Goal: Task Accomplishment & Management: Use online tool/utility

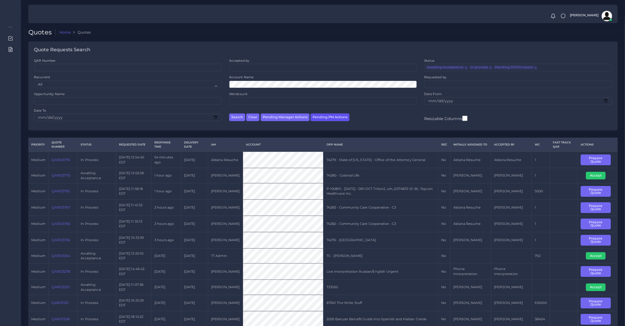
click at [325, 117] on button "Pending PM Actions" at bounding box center [330, 117] width 39 height 8
select select "awaiting_acceptance"
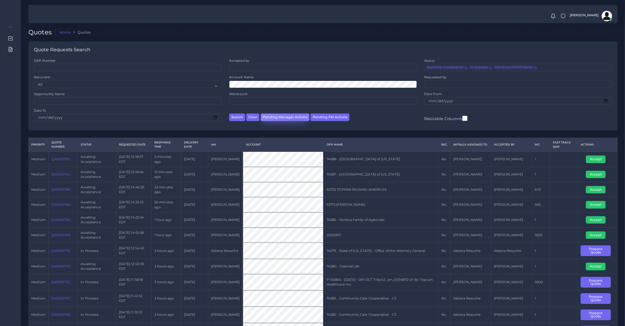
click at [296, 120] on button "Pending Manager Actions" at bounding box center [285, 117] width 49 height 8
select select "awaiting_manager_initial_review"
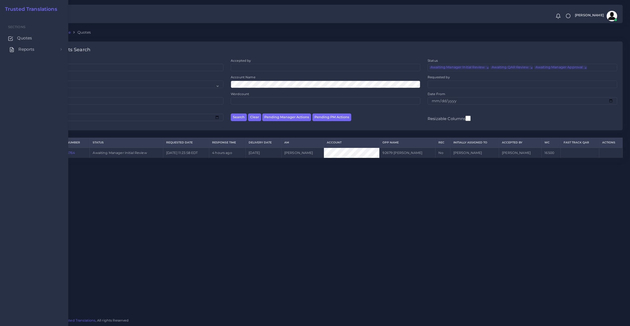
click at [33, 47] on span "Reports" at bounding box center [26, 49] width 16 height 6
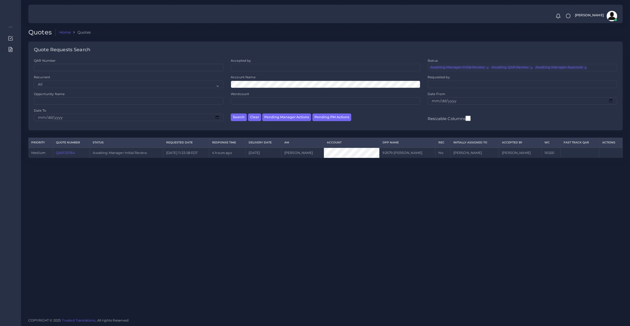
click at [334, 186] on div "Quotes Home Quotes Quote Requests Search QAR Number Accepted by All Mirta Zoia" at bounding box center [325, 157] width 609 height 314
click at [255, 117] on button "Clear" at bounding box center [254, 117] width 13 height 8
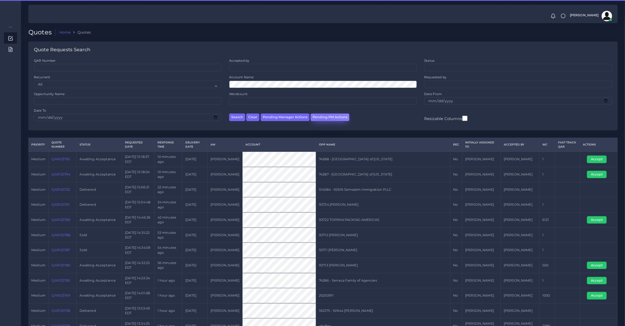
click at [322, 116] on button "Pending PM Actions" at bounding box center [330, 117] width 39 height 8
select select "awaiting_acceptance"
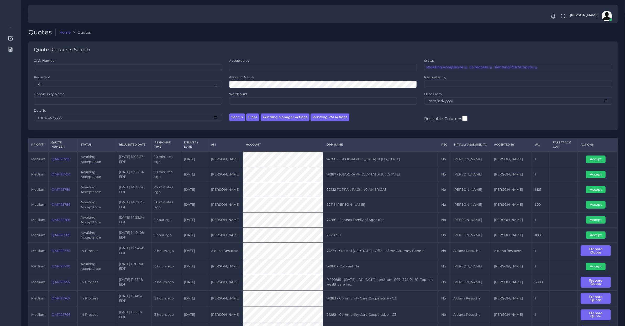
click at [55, 281] on link "QAR125755" at bounding box center [60, 282] width 18 height 4
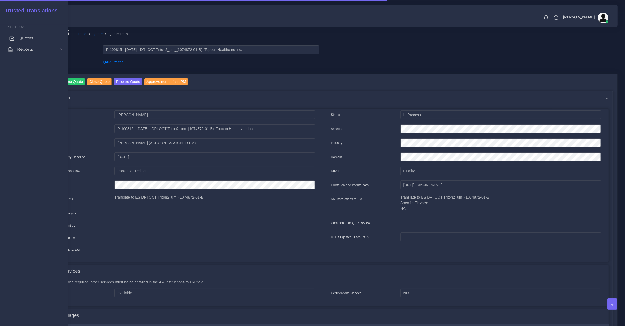
drag, startPoint x: 17, startPoint y: 39, endPoint x: 27, endPoint y: 38, distance: 9.3
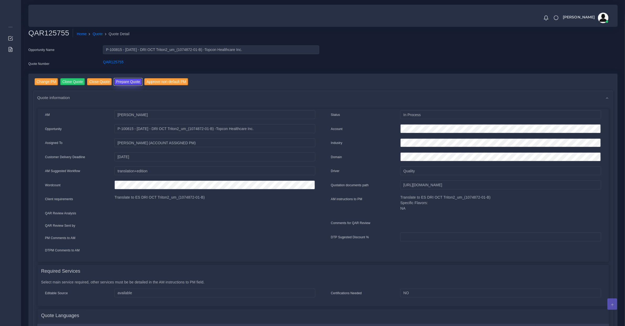
click at [125, 79] on button "Prepare Quote" at bounding box center [128, 81] width 28 height 7
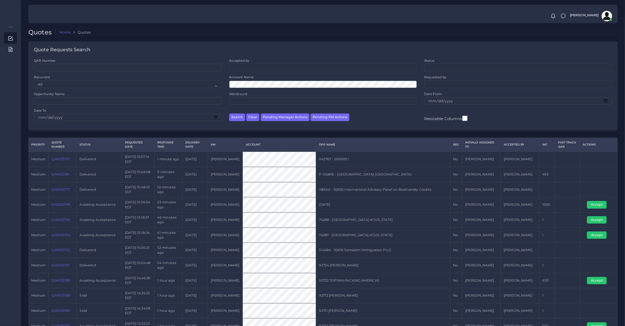
click at [60, 209] on td "QAR125796" at bounding box center [63, 204] width 28 height 15
copy link "QAR125796"
drag, startPoint x: 592, startPoint y: 205, endPoint x: 589, endPoint y: 202, distance: 4.6
click at [592, 205] on button "Accept" at bounding box center [597, 204] width 20 height 7
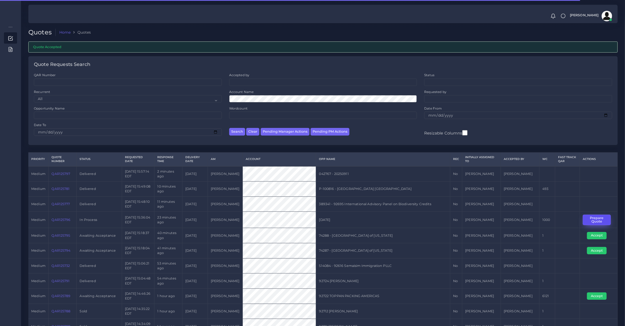
click at [593, 218] on button "Prepare Quote" at bounding box center [597, 220] width 28 height 11
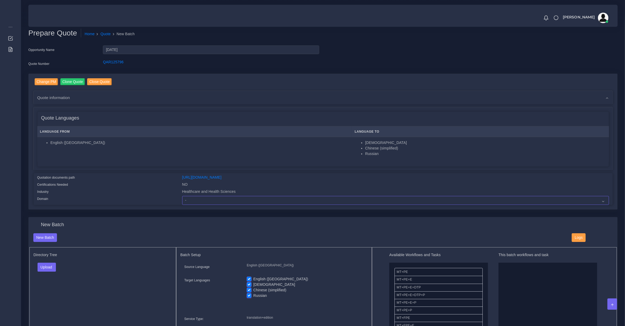
click at [188, 197] on select "- Advertising and Media Agriculture, Forestry and Fishing Architecture, Buildin…" at bounding box center [395, 200] width 427 height 9
select select "Healthcare and Health Sciences"
click at [182, 196] on select "- Advertising and Media Agriculture, Forestry and Fishing Architecture, Buildin…" at bounding box center [395, 200] width 427 height 9
click at [220, 177] on link "[URL][DOMAIN_NAME]" at bounding box center [201, 177] width 39 height 4
click at [108, 60] on link "QAR125796" at bounding box center [113, 62] width 20 height 4
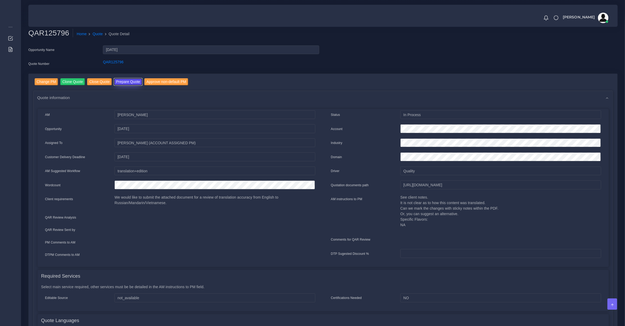
click at [123, 83] on button "Prepare Quote" at bounding box center [128, 81] width 28 height 7
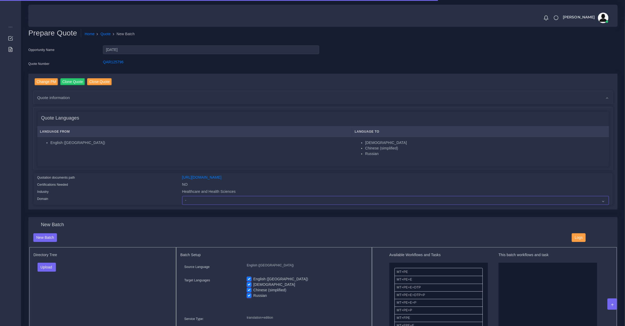
click at [207, 200] on select "- Advertising and Media Agriculture, Forestry and Fishing Architecture, Buildin…" at bounding box center [395, 200] width 427 height 9
select select "Healthcare and Health Sciences"
click at [182, 196] on select "- Advertising and Media Agriculture, Forestry and Fishing Architecture, Buildin…" at bounding box center [395, 200] width 427 height 9
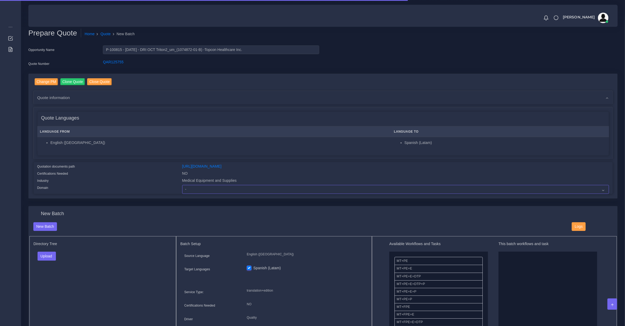
click at [189, 189] on select "- Advertising and Media Agriculture, Forestry and Fishing Architecture, Buildin…" at bounding box center [395, 189] width 427 height 9
select select "Medical Equipment and Supplies"
click at [182, 185] on select "- Advertising and Media Agriculture, Forestry and Fishing Architecture, Buildin…" at bounding box center [395, 189] width 427 height 9
click at [50, 254] on button "Upload" at bounding box center [47, 256] width 19 height 9
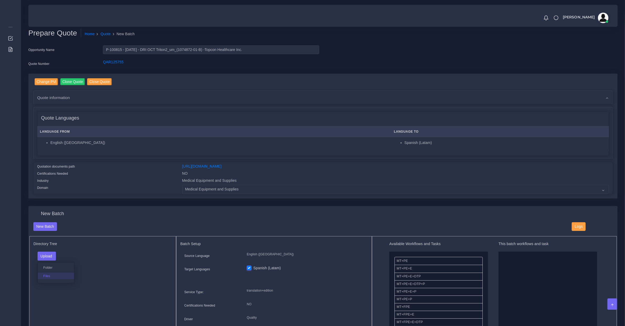
click at [52, 274] on label "Files" at bounding box center [56, 276] width 36 height 7
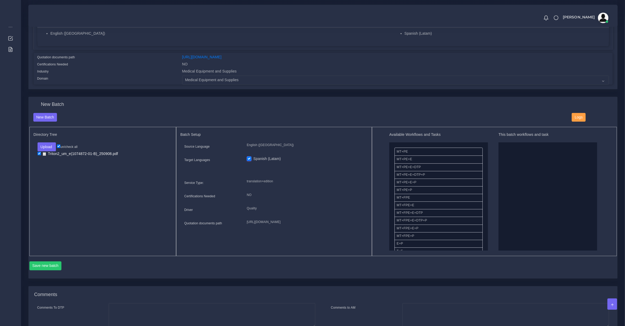
drag, startPoint x: 457, startPoint y: 224, endPoint x: 522, endPoint y: 212, distance: 65.7
drag, startPoint x: 418, startPoint y: 217, endPoint x: 630, endPoint y: 201, distance: 212.3
click at [54, 263] on button "Save new batch" at bounding box center [45, 265] width 32 height 9
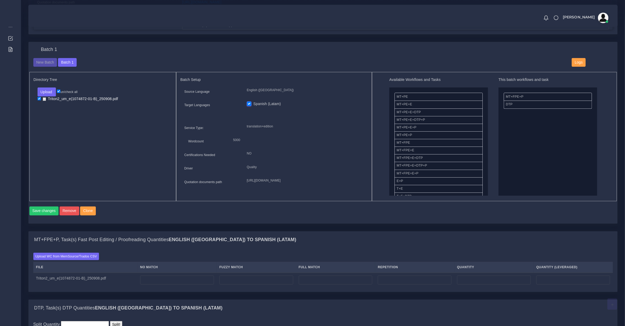
scroll to position [273, 0]
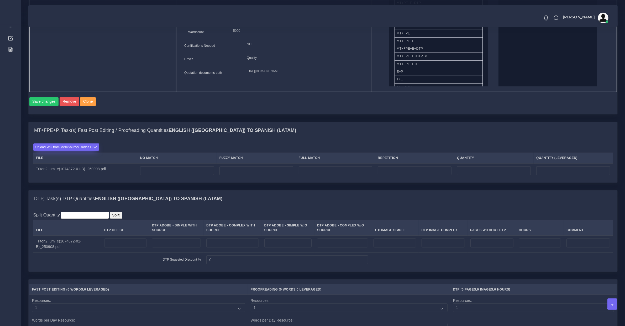
click at [76, 151] on label "Upload WC from MemSource/Trados CSV" at bounding box center [66, 146] width 66 height 7
click at [0, 0] on input "Upload WC from MemSource/Trados CSV" at bounding box center [0, 0] width 0 height 0
click at [161, 175] on input "number" at bounding box center [177, 170] width 74 height 9
type input "11923"
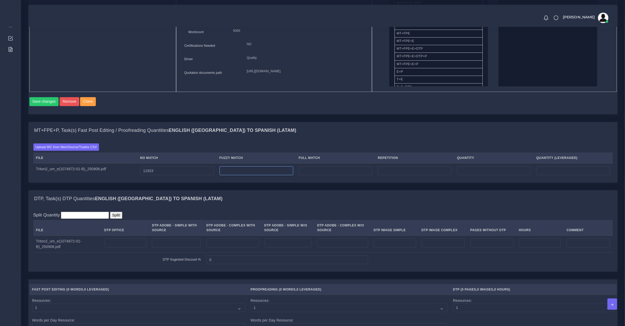
type input "11923"
drag, startPoint x: 267, startPoint y: 179, endPoint x: 244, endPoint y: 179, distance: 23.9
click at [244, 175] on input "0" at bounding box center [257, 170] width 74 height 9
type input "3777"
type input "15700"
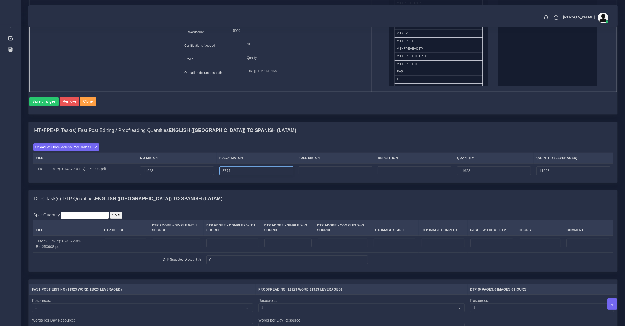
type input "13811"
click at [346, 178] on td at bounding box center [335, 170] width 79 height 15
type input "9850"
type input "25550"
type input "16274"
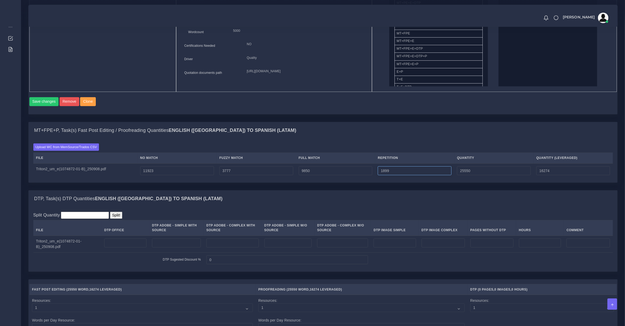
type input "1899"
type input "27449"
type input "16748"
click at [219, 246] on input "number" at bounding box center [232, 243] width 53 height 9
type input "128"
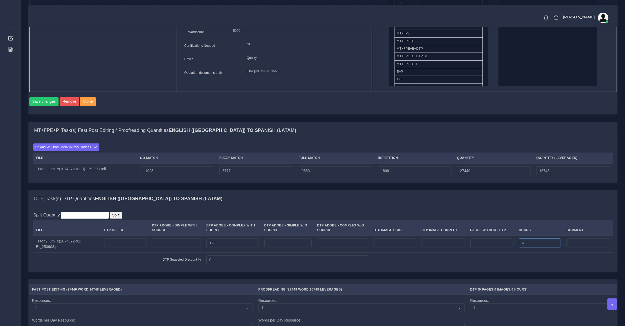
type input "4"
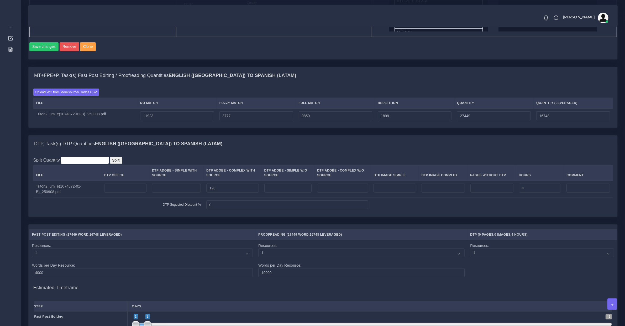
scroll to position [438, 0]
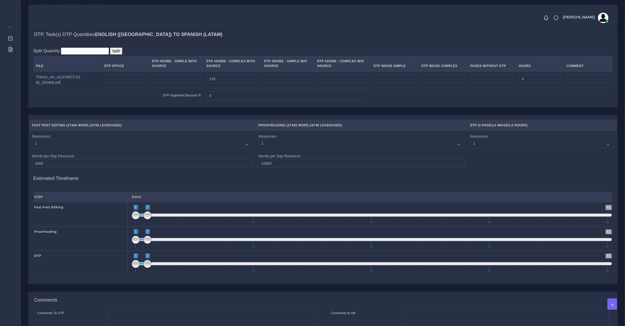
type input "1;3"
drag, startPoint x: 147, startPoint y: 223, endPoint x: 161, endPoint y: 225, distance: 13.3
click at [161, 219] on span at bounding box center [160, 215] width 8 height 8
type input "7;8"
drag, startPoint x: 141, startPoint y: 245, endPoint x: 210, endPoint y: 245, distance: 68.8
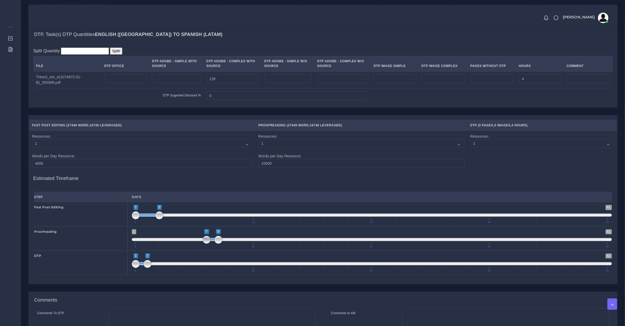
click at [210, 245] on span "1 41 7 8 7 — 8 1 11 21 31 41" at bounding box center [372, 238] width 480 height 18
drag, startPoint x: 145, startPoint y: 270, endPoint x: 159, endPoint y: 268, distance: 14.3
click at [159, 268] on span at bounding box center [160, 264] width 8 height 8
type input "4;6"
drag, startPoint x: 150, startPoint y: 269, endPoint x: 185, endPoint y: 270, distance: 35.5
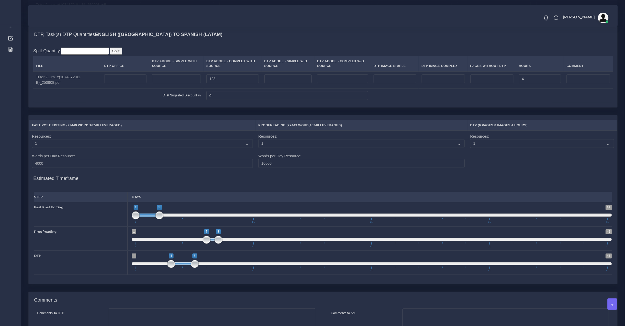
click at [185, 265] on span at bounding box center [183, 263] width 24 height 3
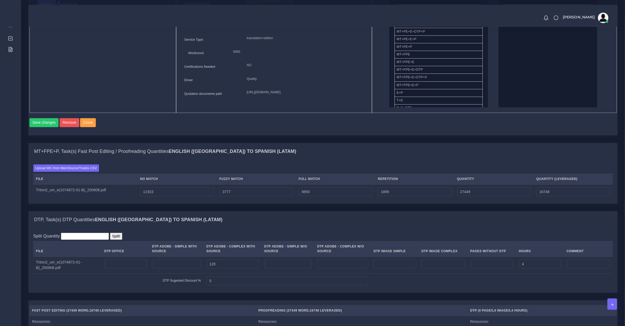
scroll to position [526, 0]
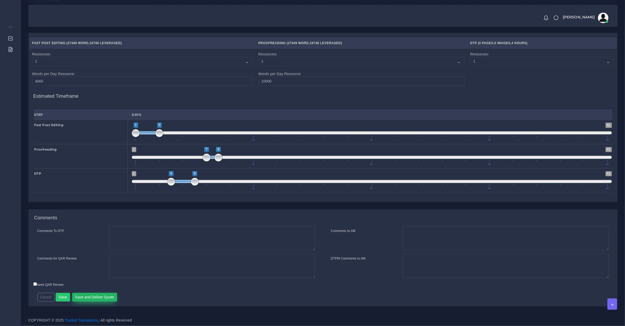
click at [98, 300] on button "Save and Deliver Quote" at bounding box center [94, 297] width 45 height 9
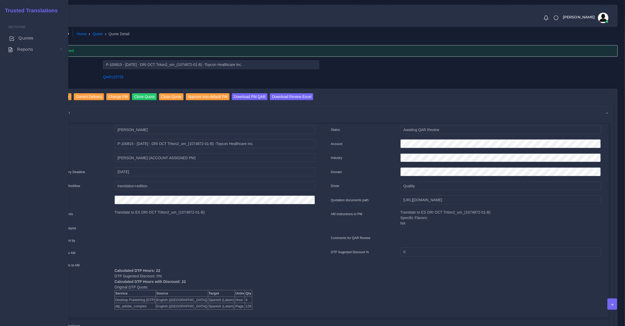
click at [20, 37] on span "Quotes" at bounding box center [25, 38] width 15 height 6
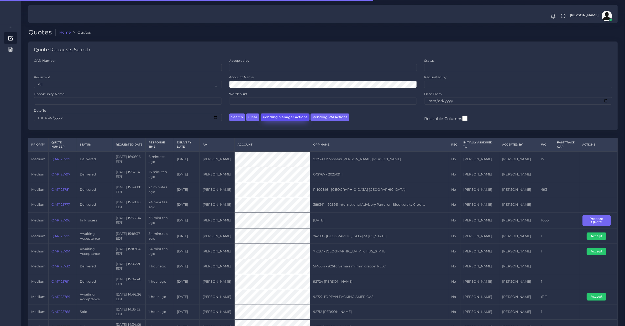
click at [276, 120] on button "Pending Manager Actions" at bounding box center [285, 117] width 49 height 8
select select "awaiting_manager_initial_review"
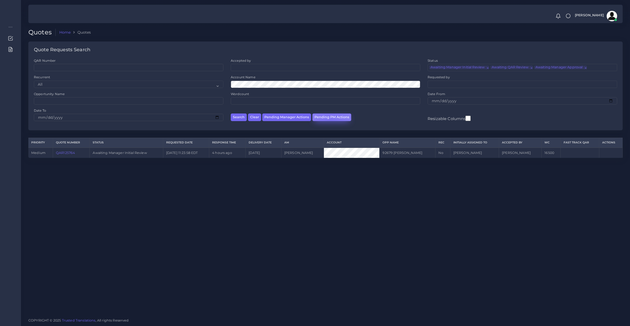
click at [330, 120] on button "Pending PM Actions" at bounding box center [332, 117] width 39 height 8
select select "awaiting_acceptance"
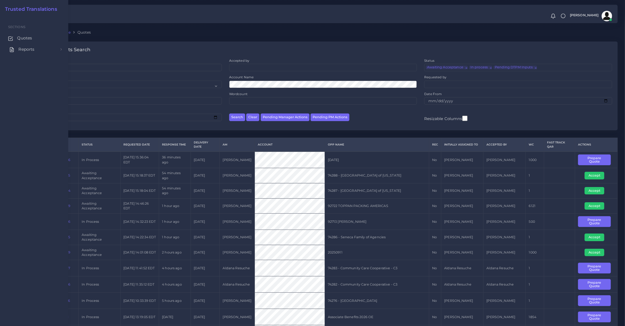
click at [16, 49] on link "Reports" at bounding box center [34, 49] width 60 height 11
click at [29, 97] on span "Effort Index" at bounding box center [31, 96] width 24 height 6
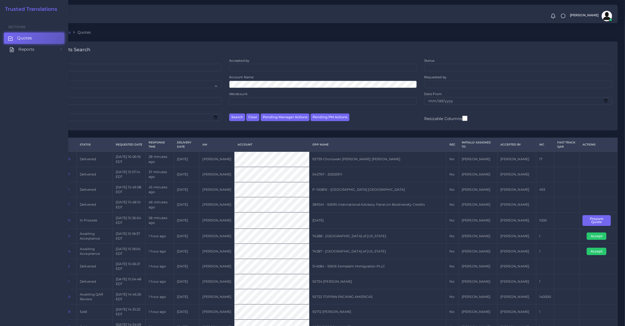
click at [13, 48] on icon at bounding box center [11, 50] width 3 height 4
click at [35, 93] on span "Effort Index" at bounding box center [31, 96] width 24 height 6
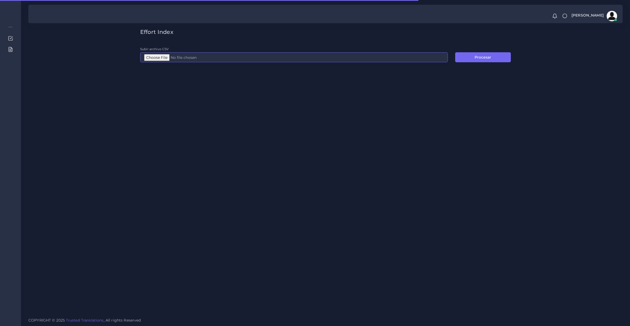
click at [170, 53] on input "Subir archivo CSV" at bounding box center [294, 57] width 308 height 10
type input "C:\fakepath\Edit Dist FPE.csv"
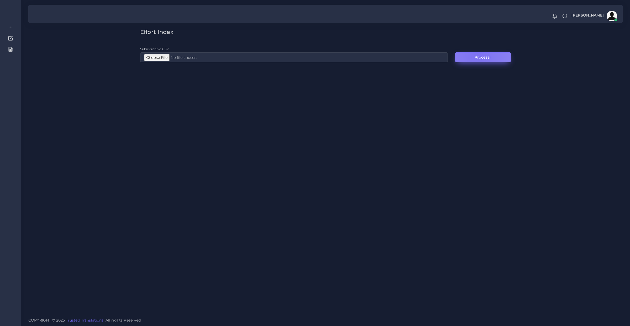
click at [477, 53] on button "Procesar" at bounding box center [484, 57] width 56 height 10
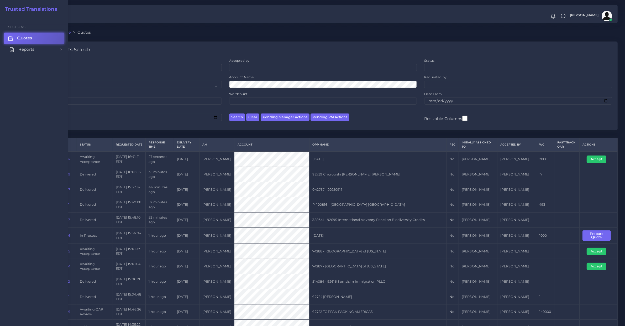
click at [24, 49] on span "Reports" at bounding box center [26, 49] width 16 height 6
click at [37, 94] on span "Effort Index" at bounding box center [31, 96] width 24 height 6
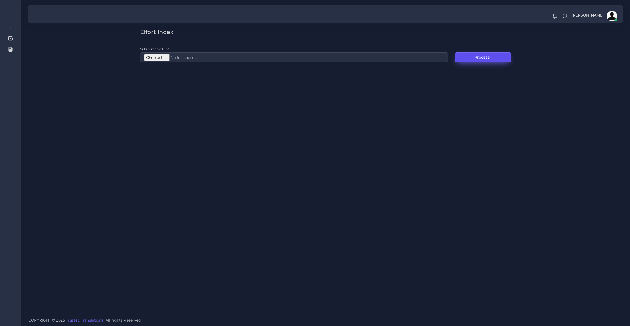
click at [472, 58] on button "Procesar" at bounding box center [484, 57] width 56 height 10
click at [197, 54] on input "Subir archivo CSV" at bounding box center [294, 57] width 308 height 10
type input "C:\fakepath\EI.csv"
click at [464, 58] on button "Procesar" at bounding box center [484, 57] width 56 height 10
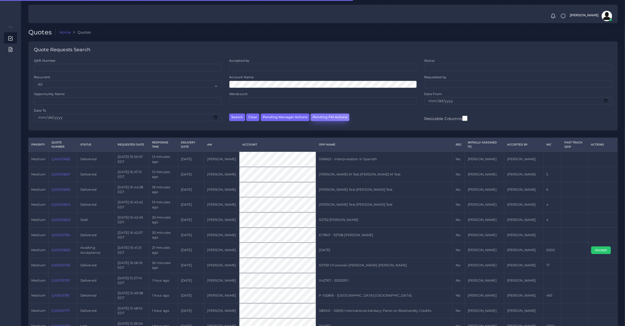
click at [319, 118] on button "Pending PM Actions" at bounding box center [330, 117] width 39 height 8
select select "awaiting_acceptance"
